Goal: Information Seeking & Learning: Check status

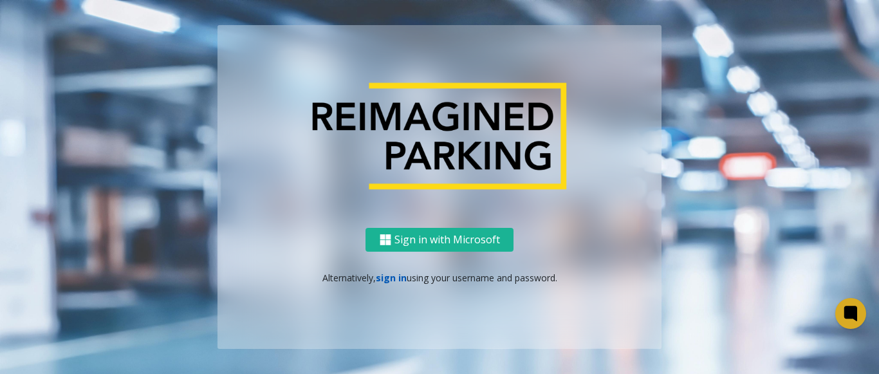
click at [390, 274] on link "sign in" at bounding box center [391, 278] width 31 height 12
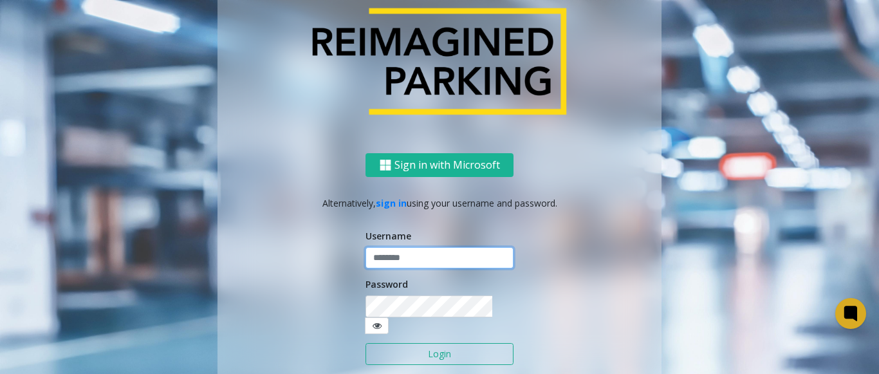
click at [393, 269] on input "text" at bounding box center [439, 258] width 148 height 22
paste input "*******"
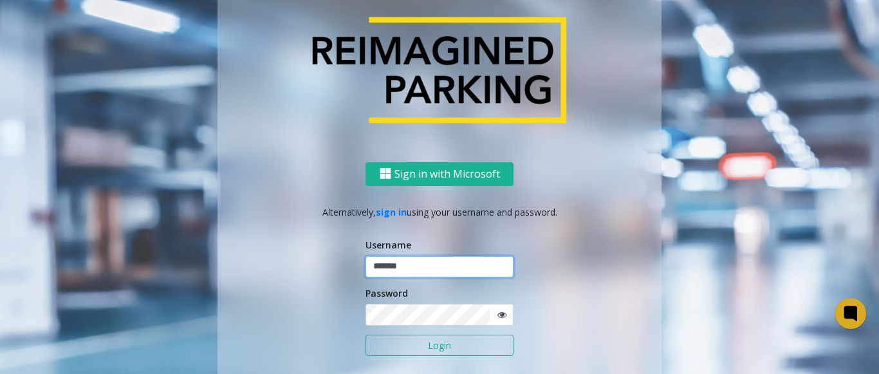
type input "*******"
click at [497, 313] on icon at bounding box center [501, 314] width 9 height 9
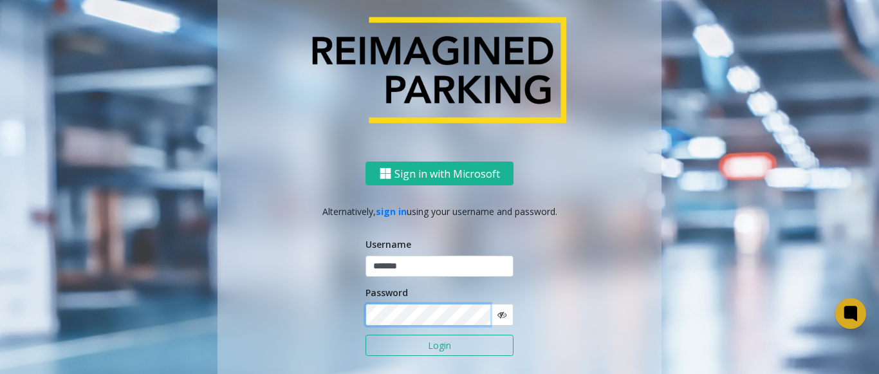
click at [349, 319] on div "Sign in with Microsoft Alternatively, sign in using your username and password.…" at bounding box center [439, 288] width 444 height 253
click at [405, 342] on button "Login" at bounding box center [439, 346] width 148 height 22
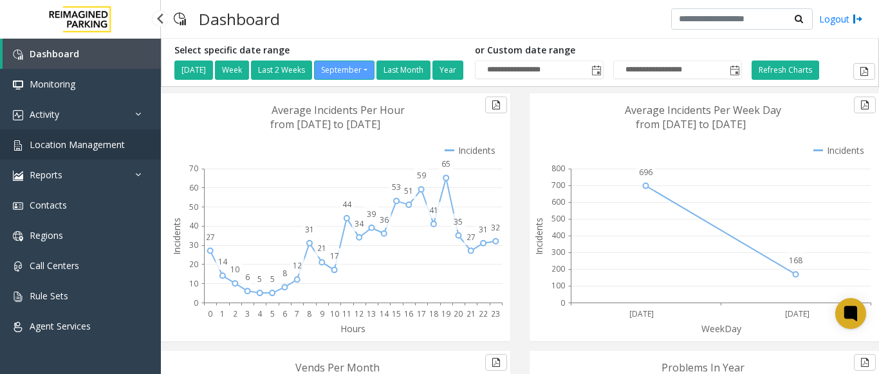
click at [84, 142] on span "Location Management" at bounding box center [77, 144] width 95 height 12
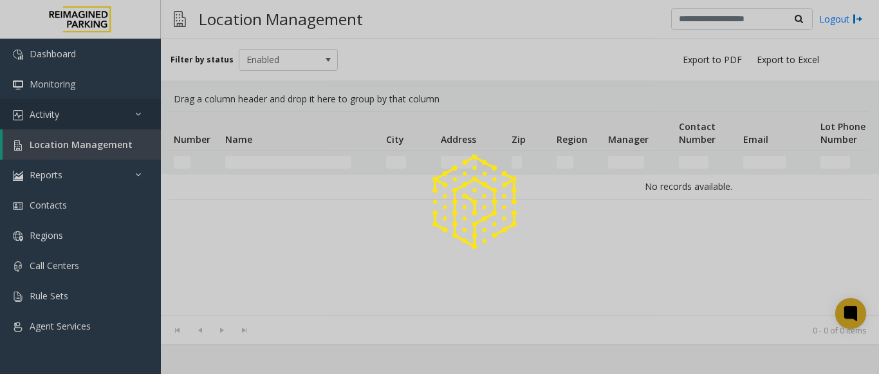
click at [72, 115] on div at bounding box center [439, 187] width 879 height 374
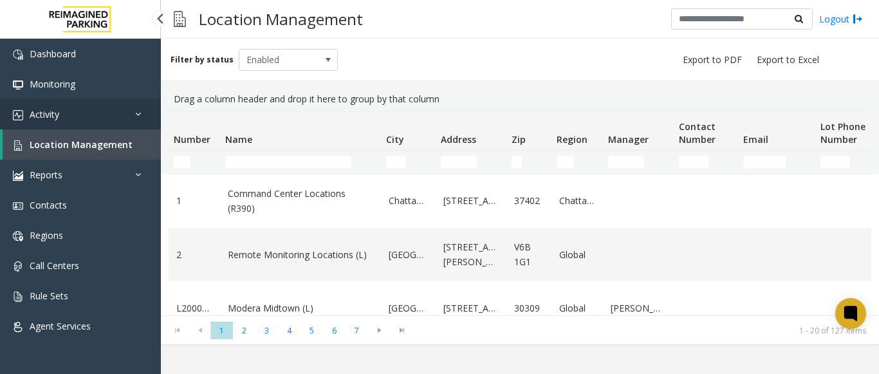
click at [57, 111] on span "Activity" at bounding box center [45, 114] width 30 height 12
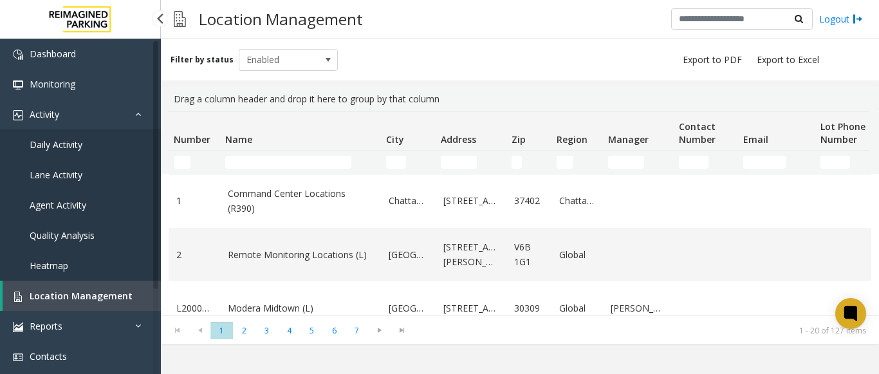
click at [56, 208] on span "Agent Activity" at bounding box center [58, 205] width 57 height 12
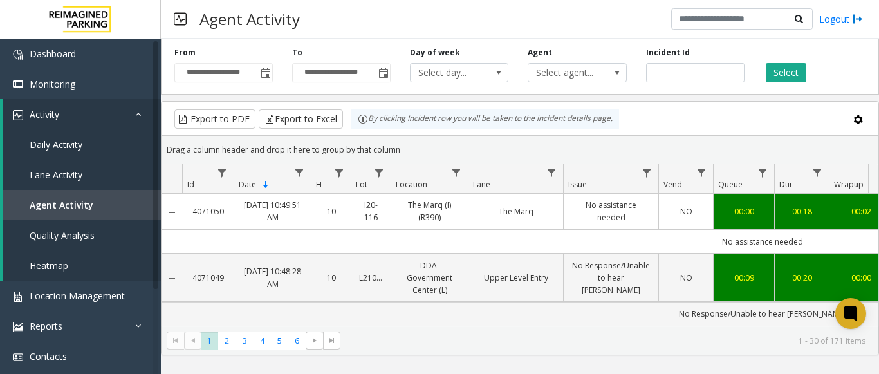
drag, startPoint x: 661, startPoint y: 52, endPoint x: 672, endPoint y: 66, distance: 17.0
click at [661, 57] on label "Incident Id" at bounding box center [668, 53] width 44 height 12
click at [672, 67] on input "number" at bounding box center [695, 72] width 98 height 19
paste input "*******"
type input "*******"
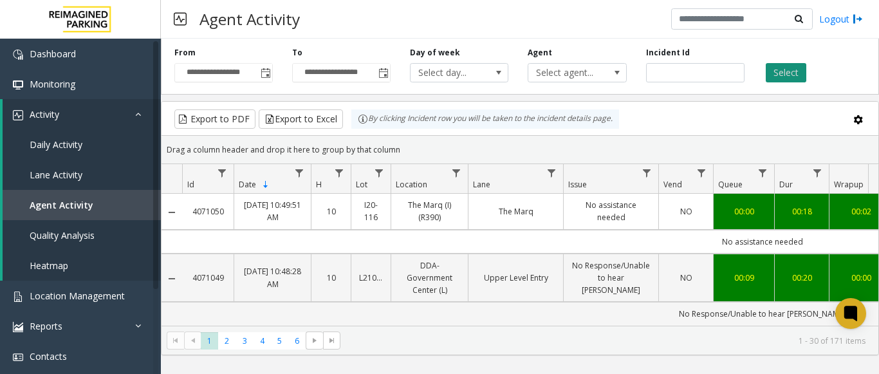
click at [788, 72] on button "Select" at bounding box center [786, 72] width 41 height 19
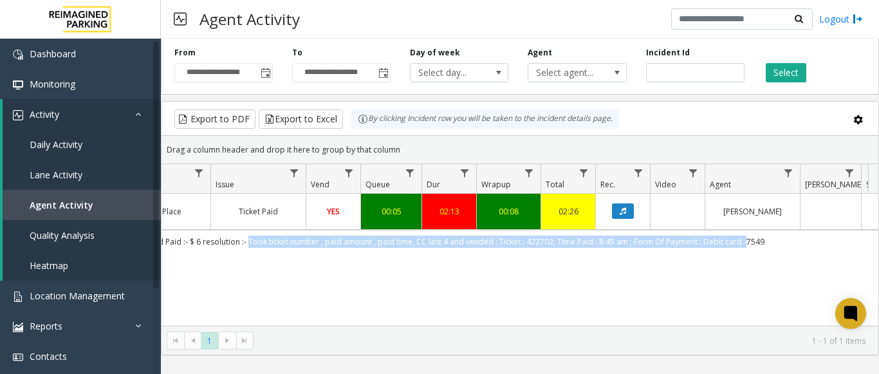
scroll to position [0, 474]
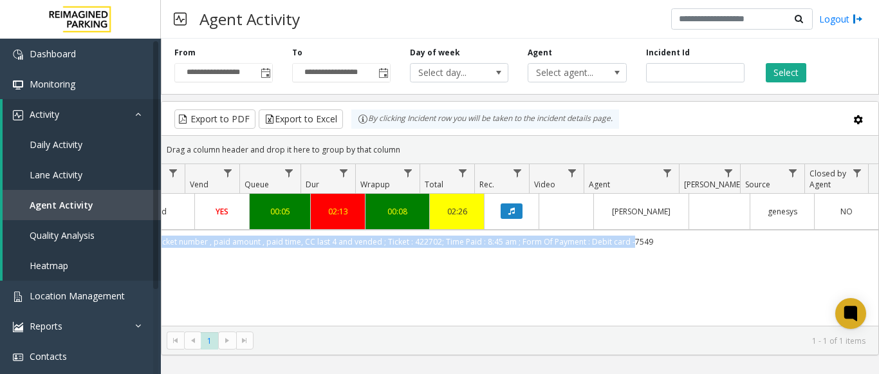
drag, startPoint x: 601, startPoint y: 244, endPoint x: 867, endPoint y: 234, distance: 265.9
click at [867, 234] on td "Issue - Ticket Issue Ticket Paid Paid :- $ 6 resolution :- Took ticket number ,…" at bounding box center [298, 241] width 1160 height 23
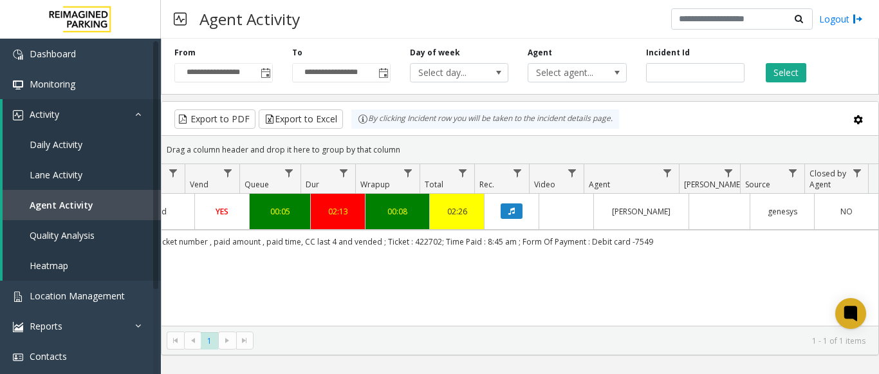
click at [698, 288] on div "4069733 [DATE] 12:27:44 PM 12 I2-101 ATB Place (I) ATB Place Ticket Paid YES 00…" at bounding box center [520, 274] width 717 height 161
click at [596, 280] on div "4069733 [DATE] 12:27:44 PM 12 I2-101 ATB Place (I) ATB Place Ticket Paid YES 00…" at bounding box center [520, 274] width 717 height 161
drag, startPoint x: 668, startPoint y: 245, endPoint x: 222, endPoint y: 236, distance: 446.0
click at [222, 236] on td "Issue - Ticket Issue Ticket Paid Paid :- $ 6 resolution :- Took ticket number ,…" at bounding box center [298, 241] width 1160 height 23
click at [220, 282] on div "4069733 [DATE] 12:27:44 PM 12 I2-101 ATB Place (I) ATB Place Ticket Paid YES 00…" at bounding box center [520, 274] width 717 height 161
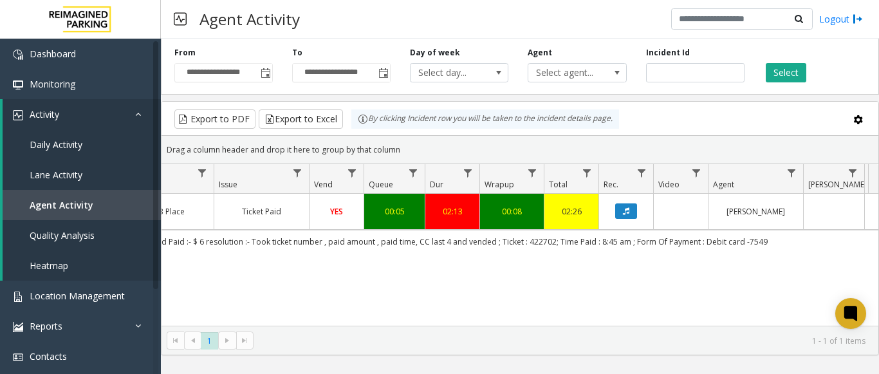
scroll to position [0, 199]
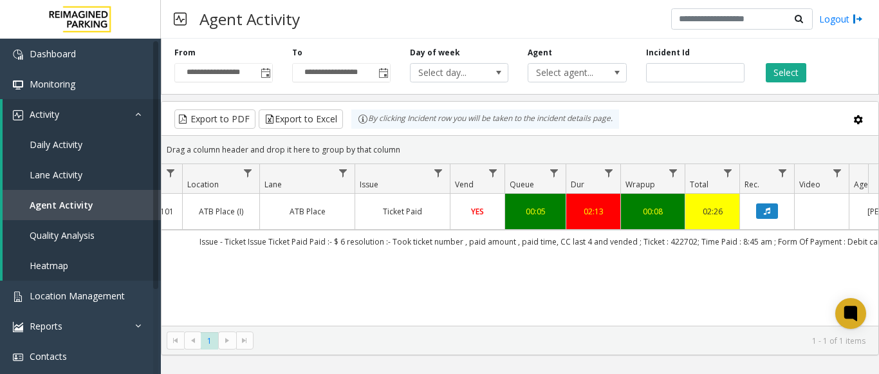
drag, startPoint x: 663, startPoint y: 245, endPoint x: 163, endPoint y: 247, distance: 500.0
click at [163, 247] on td "Issue - Ticket Issue Ticket Paid Paid :- $ 6 resolution :- Took ticket number ,…" at bounding box center [554, 241] width 1160 height 23
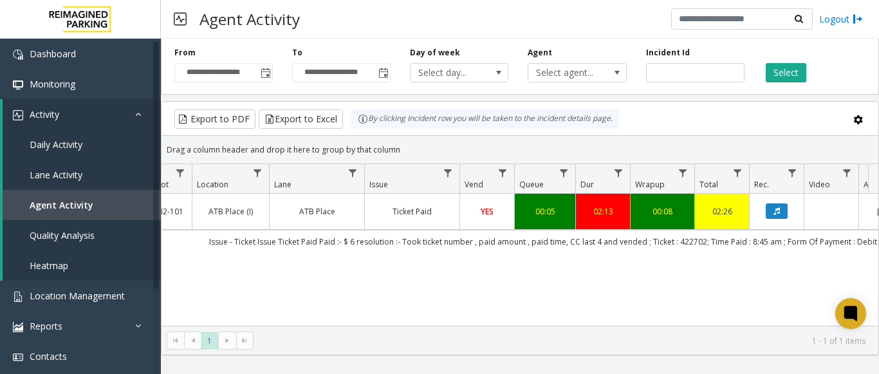
click at [199, 255] on div "4069733 [DATE] 12:27:44 PM 12 I2-101 ATB Place (I) ATB Place Ticket Paid YES 00…" at bounding box center [520, 274] width 717 height 161
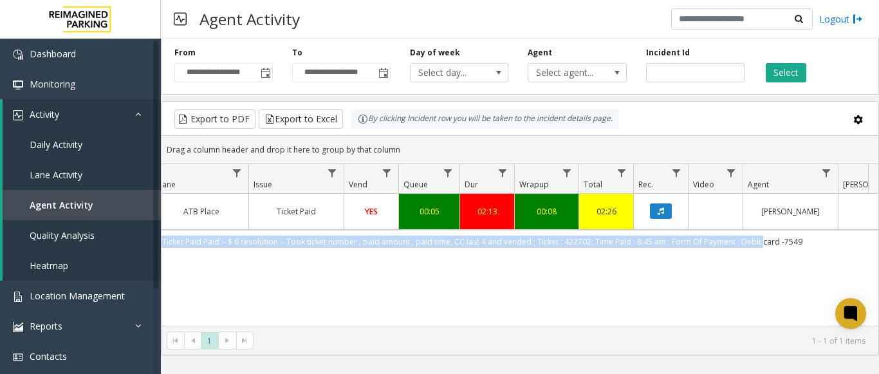
scroll to position [0, 384]
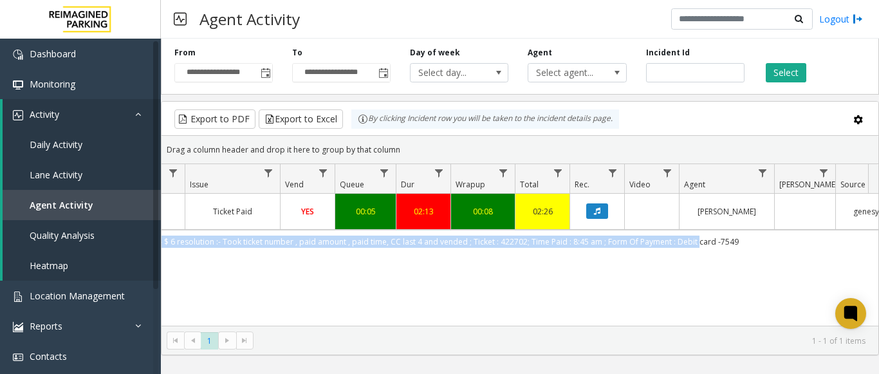
drag, startPoint x: 205, startPoint y: 239, endPoint x: 833, endPoint y: 259, distance: 629.0
click at [861, 243] on td "Issue - Ticket Issue Ticket Paid Paid :- $ 6 resolution :- Took ticket number ,…" at bounding box center [384, 241] width 1160 height 23
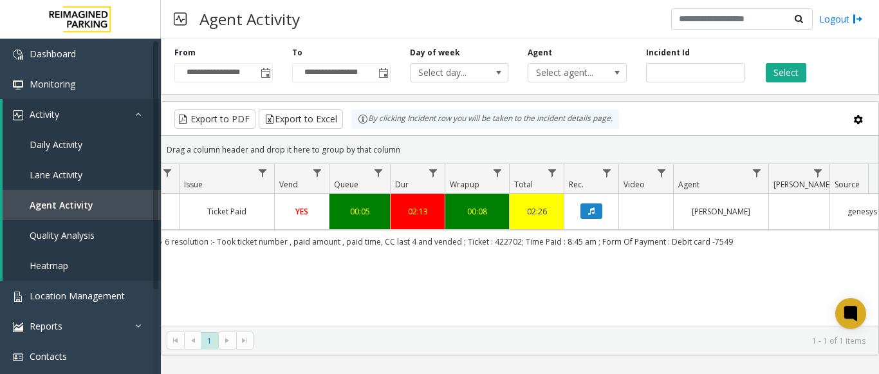
click at [728, 315] on div "4069733 [DATE] 12:27:44 PM 12 I2-101 ATB Place (I) ATB Place Ticket Paid YES 00…" at bounding box center [520, 274] width 717 height 161
click at [440, 286] on div "4069733 [DATE] 12:27:44 PM 12 I2-101 ATB Place (I) ATB Place Ticket Paid YES 00…" at bounding box center [520, 274] width 717 height 161
drag, startPoint x: 564, startPoint y: 246, endPoint x: 579, endPoint y: 243, distance: 15.1
click at [579, 243] on td "Issue - Ticket Issue Ticket Paid Paid :- $ 6 resolution :- Took ticket number ,…" at bounding box center [378, 241] width 1160 height 23
click at [580, 257] on div "4069733 [DATE] 12:27:44 PM 12 I2-101 ATB Place (I) ATB Place Ticket Paid YES 00…" at bounding box center [520, 274] width 717 height 161
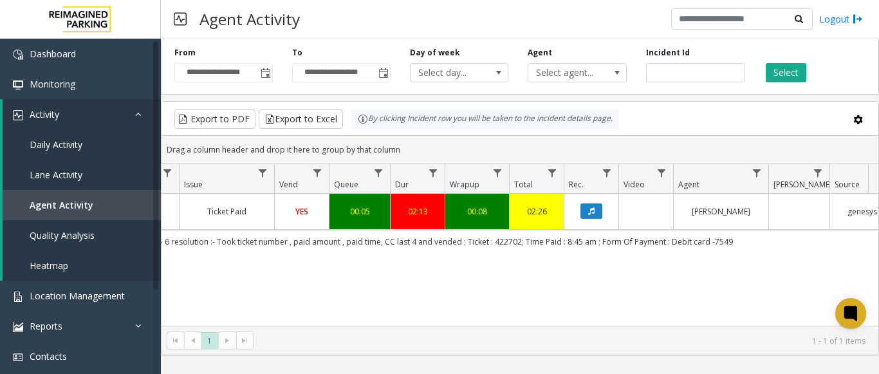
click at [598, 246] on td "Issue - Ticket Issue Ticket Paid Paid :- $ 6 resolution :- Took ticket number ,…" at bounding box center [378, 241] width 1160 height 23
click at [587, 241] on td "Issue - Ticket Issue Ticket Paid Paid :- $ 6 resolution :- Took ticket number ,…" at bounding box center [378, 241] width 1160 height 23
click at [641, 281] on div "4069733 [DATE] 12:27:44 PM 12 I2-101 ATB Place (I) ATB Place Ticket Paid YES 00…" at bounding box center [520, 274] width 717 height 161
click at [63, 301] on span "Location Management" at bounding box center [77, 296] width 95 height 12
